Goal: Task Accomplishment & Management: Complete application form

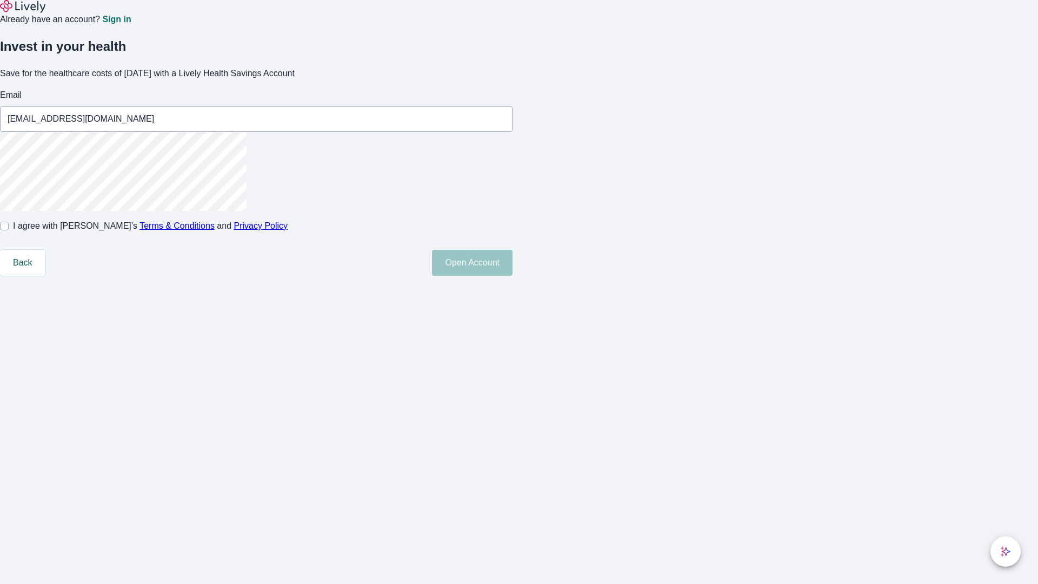
click at [9, 230] on input "I agree with Lively’s Terms & Conditions and Privacy Policy" at bounding box center [4, 226] width 9 height 9
checkbox input "true"
click at [513, 276] on button "Open Account" at bounding box center [472, 263] width 81 height 26
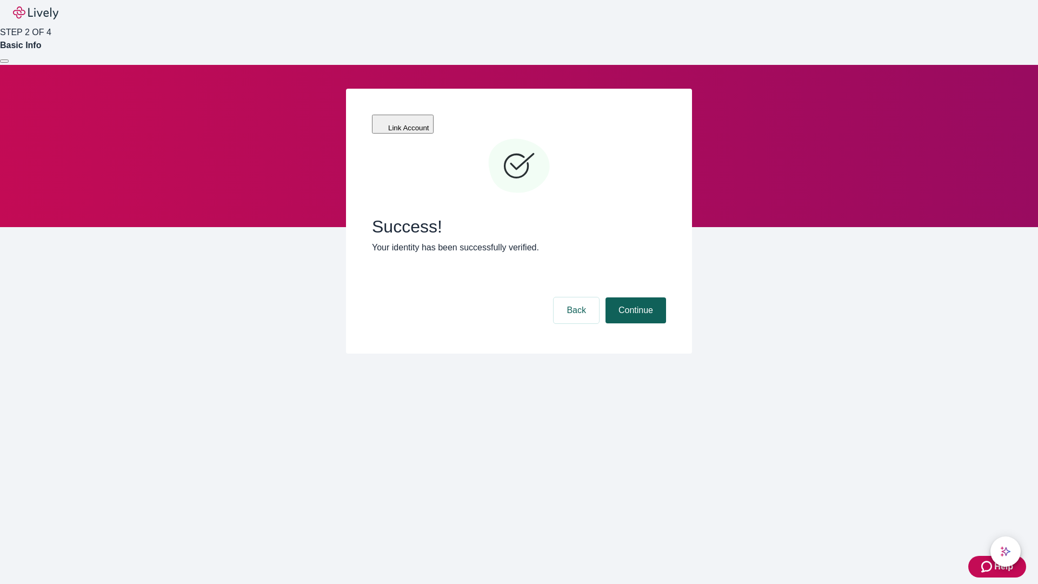
click at [634, 297] on button "Continue" at bounding box center [636, 310] width 61 height 26
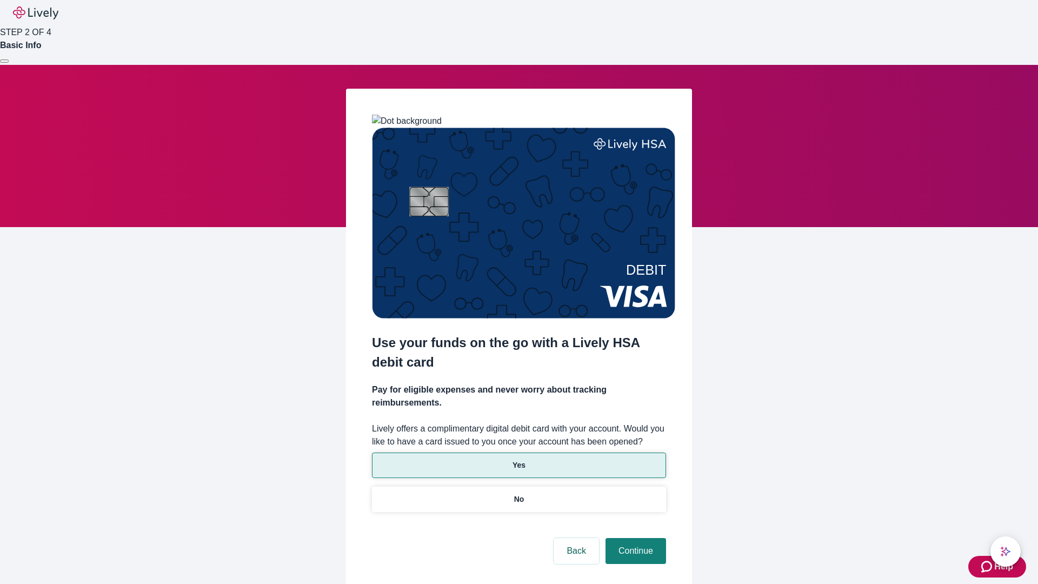
click at [519, 460] on p "Yes" at bounding box center [519, 465] width 13 height 11
click at [634, 538] on button "Continue" at bounding box center [636, 551] width 61 height 26
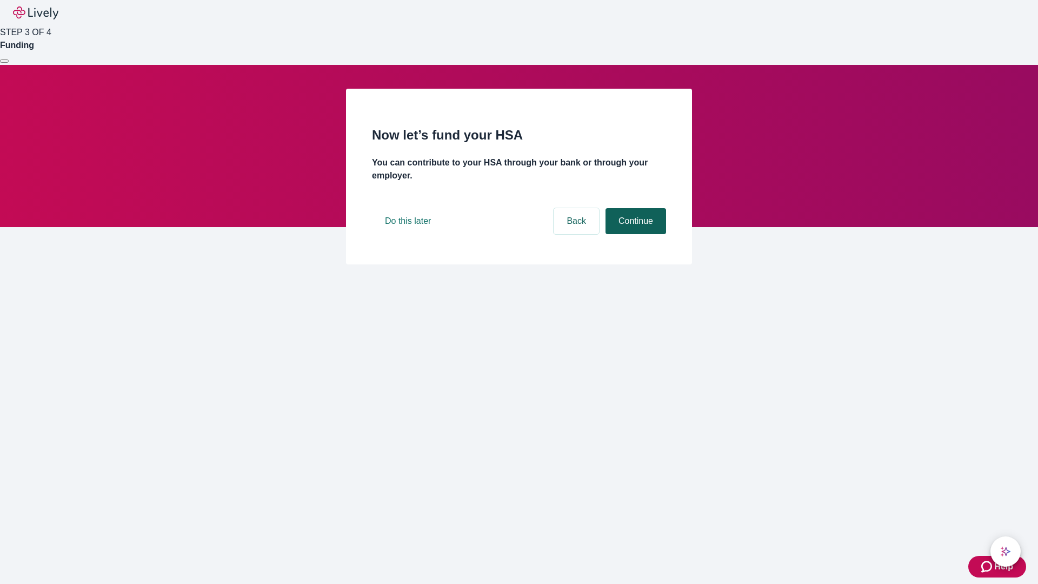
click at [634, 234] on button "Continue" at bounding box center [636, 221] width 61 height 26
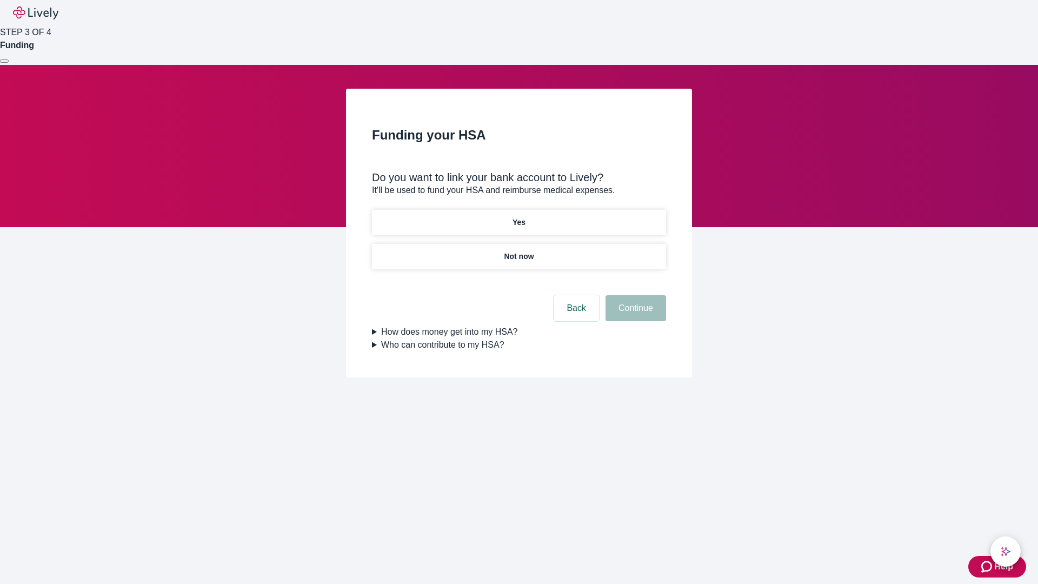
click at [519, 251] on p "Not now" at bounding box center [519, 256] width 30 height 11
click at [634, 315] on button "Continue" at bounding box center [636, 308] width 61 height 26
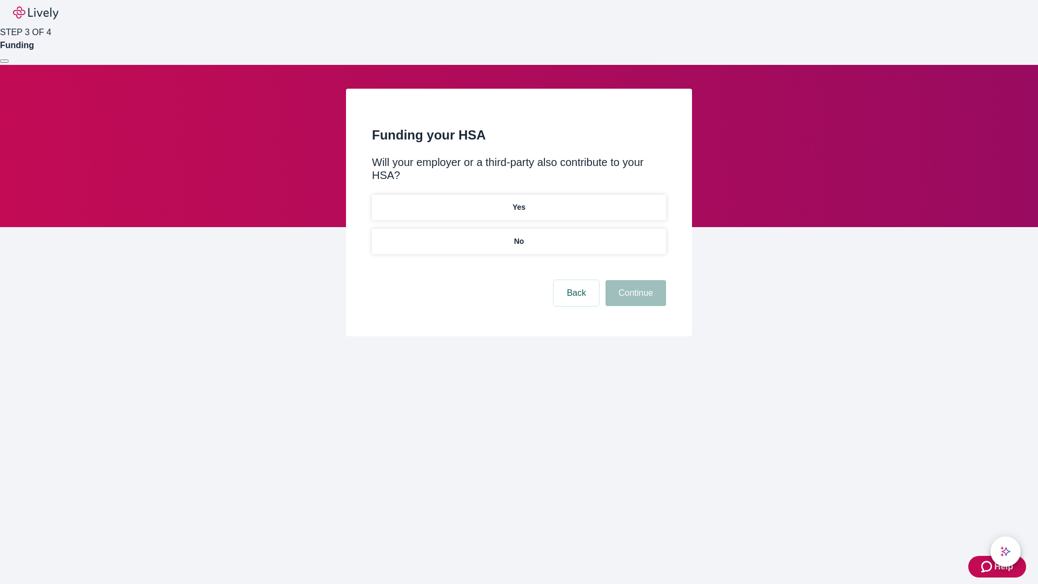
click at [519, 236] on p "No" at bounding box center [519, 241] width 10 height 11
click at [634, 280] on button "Continue" at bounding box center [636, 293] width 61 height 26
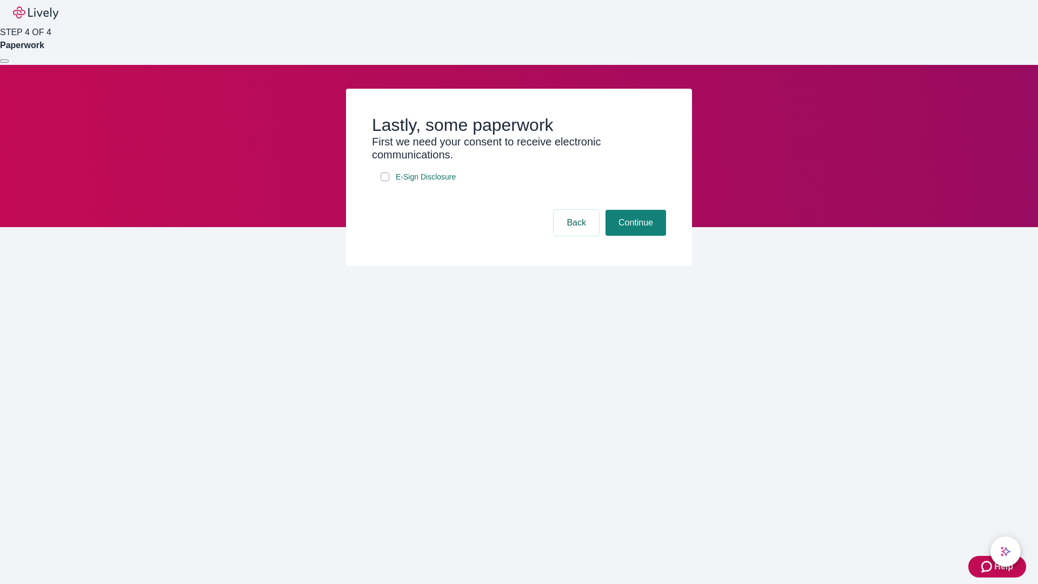
click at [385, 181] on input "E-Sign Disclosure" at bounding box center [385, 176] width 9 height 9
checkbox input "true"
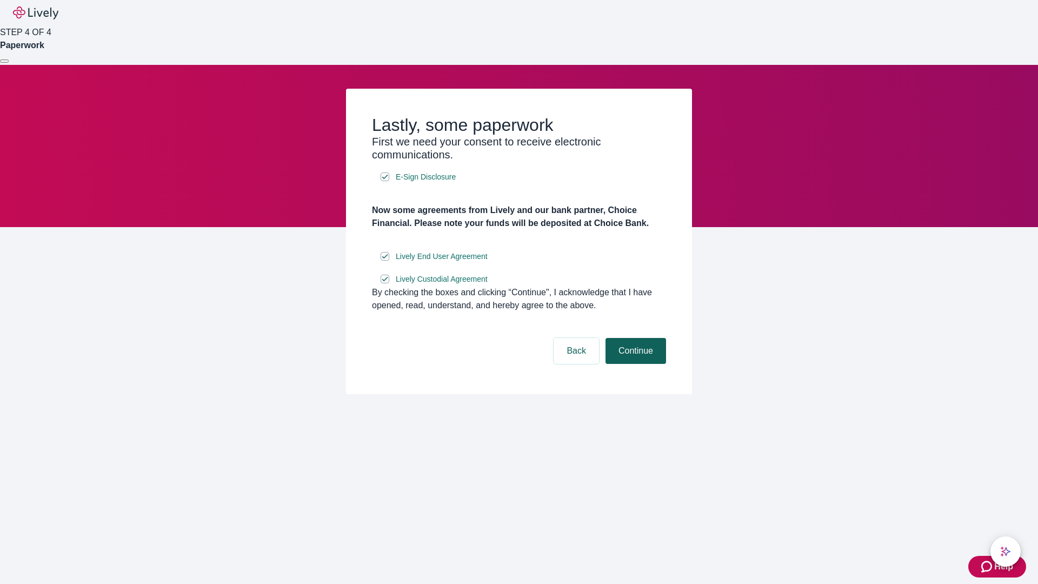
click at [634, 364] on button "Continue" at bounding box center [636, 351] width 61 height 26
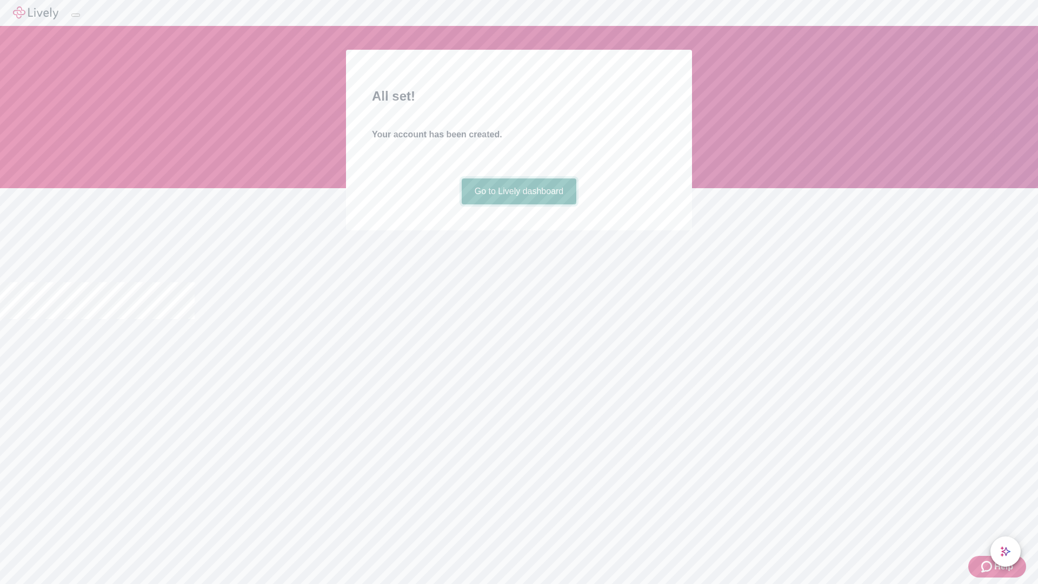
click at [519, 204] on link "Go to Lively dashboard" at bounding box center [519, 191] width 115 height 26
